Goal: Task Accomplishment & Management: Manage account settings

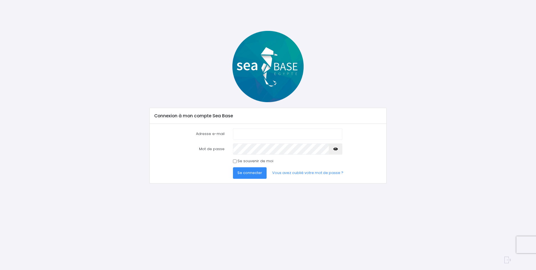
click at [272, 134] on input "Adresse e-mail" at bounding box center [287, 133] width 109 height 11
type input "[PERSON_NAME][EMAIL_ADDRESS][DOMAIN_NAME]"
click at [233, 167] on button "Se connecter" at bounding box center [250, 172] width 34 height 11
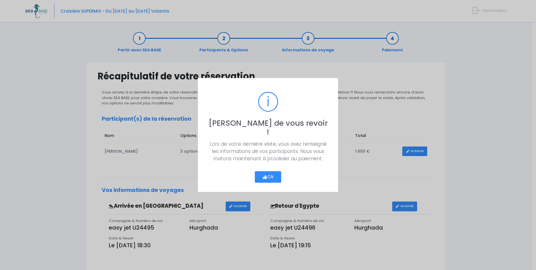
click at [274, 173] on button "Ok" at bounding box center [268, 177] width 26 height 12
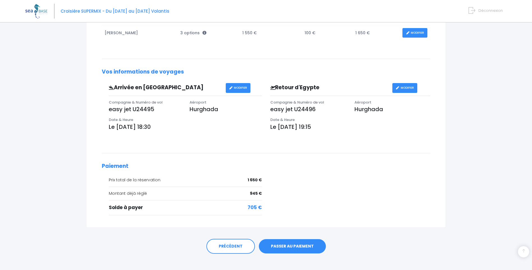
scroll to position [124, 0]
